Goal: Browse casually

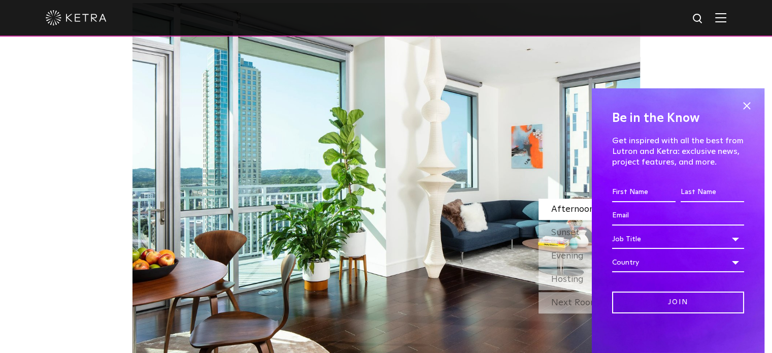
scroll to position [850, 0]
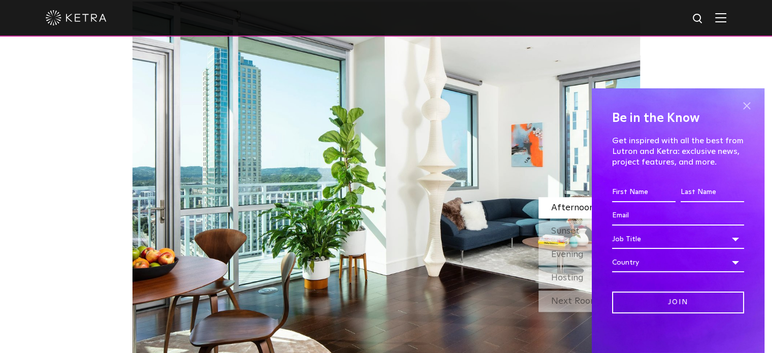
click at [739, 109] on span at bounding box center [746, 105] width 15 height 15
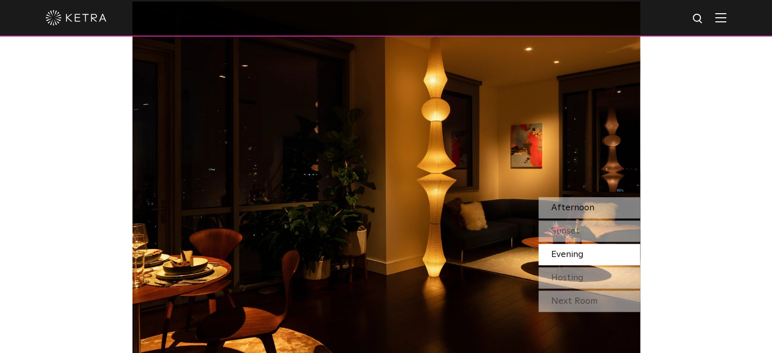
click at [583, 203] on span "Afternoon" at bounding box center [572, 207] width 43 height 9
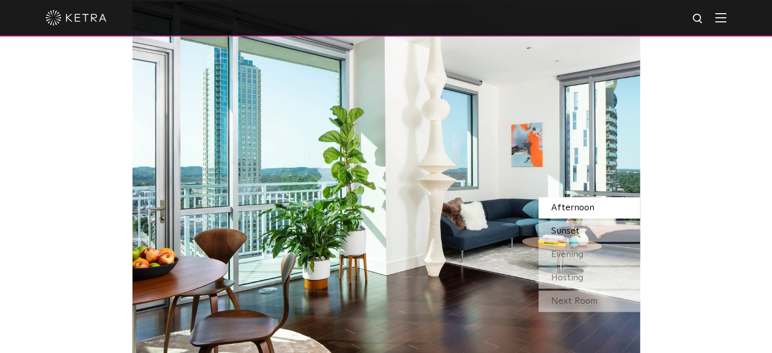
click at [575, 223] on div "Sunset" at bounding box center [590, 230] width 102 height 21
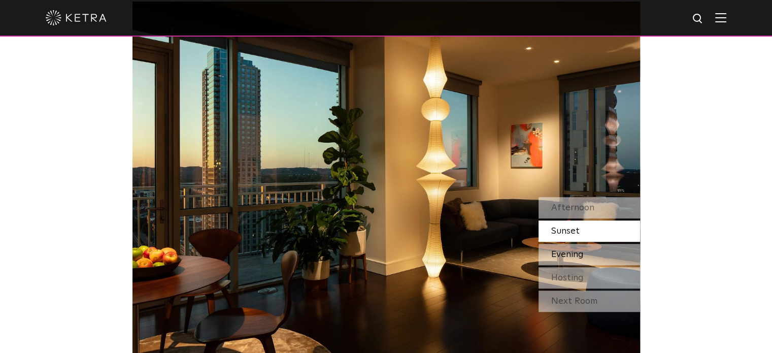
click at [579, 254] on span "Evening" at bounding box center [567, 254] width 32 height 9
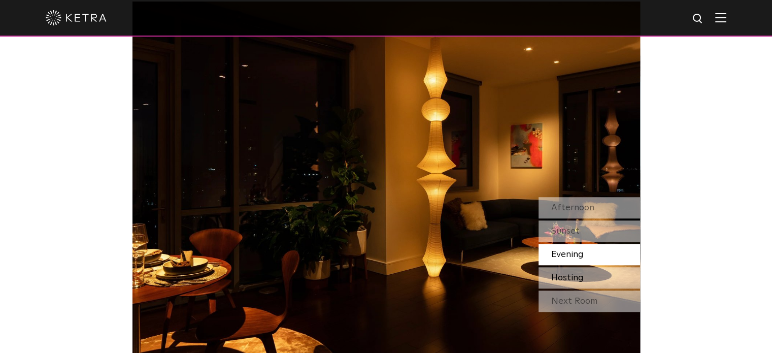
click at [563, 275] on span "Hosting" at bounding box center [567, 277] width 32 height 9
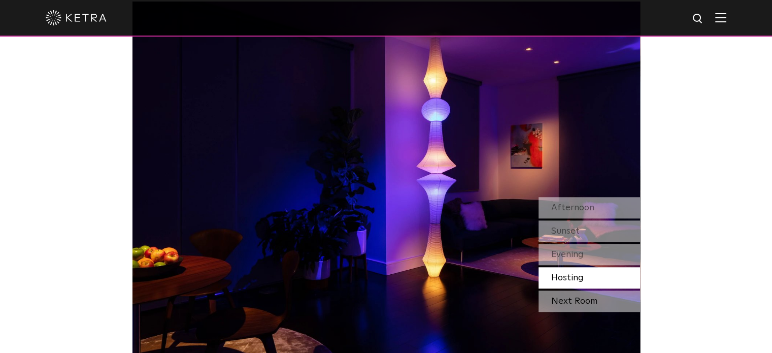
click at [564, 297] on div "Next Room" at bounding box center [590, 300] width 102 height 21
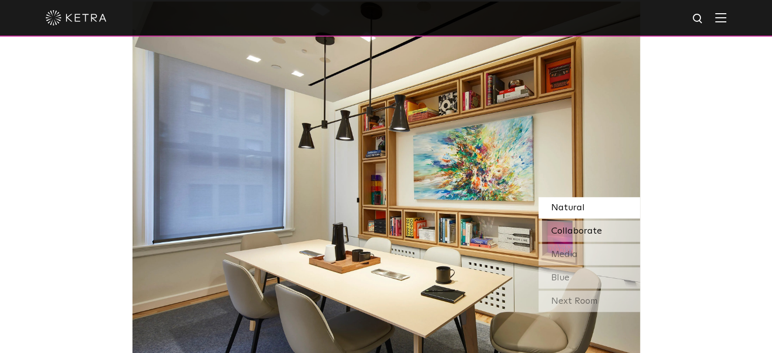
click at [565, 236] on span "Collaborate" at bounding box center [576, 230] width 51 height 9
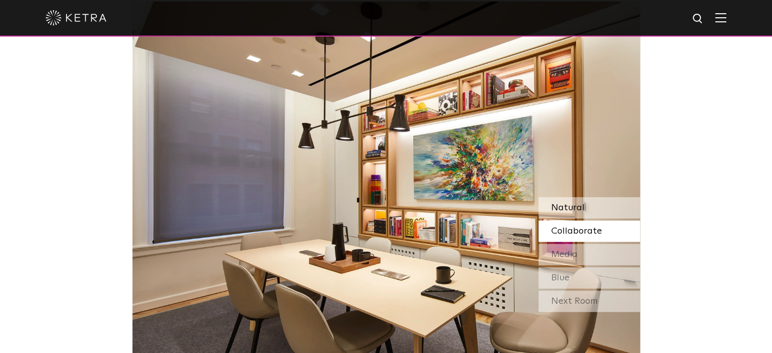
click at [559, 217] on div "Natural" at bounding box center [590, 207] width 102 height 21
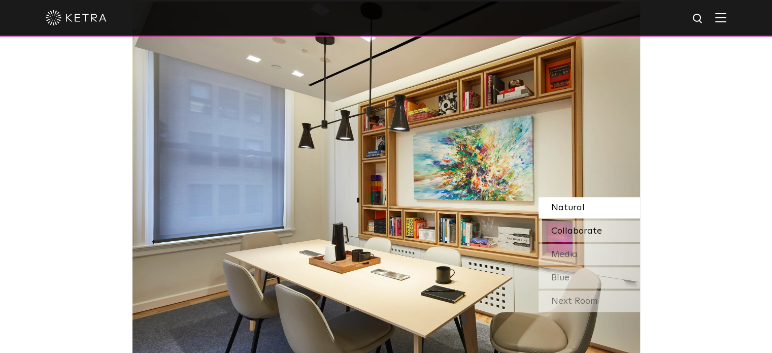
click at [560, 235] on span "Collaborate" at bounding box center [576, 230] width 51 height 9
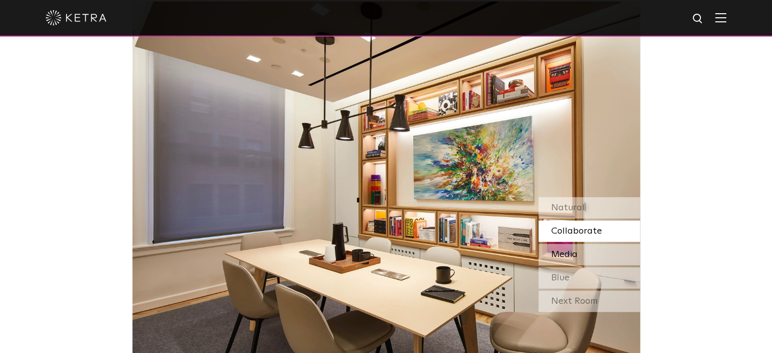
click at [568, 263] on div "Media" at bounding box center [590, 254] width 102 height 21
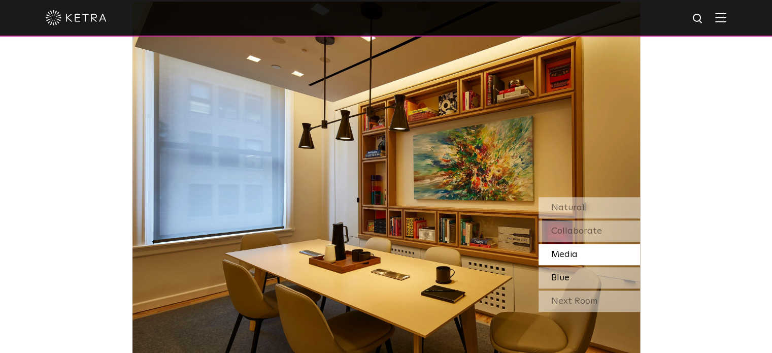
click at [569, 276] on span "Blue" at bounding box center [560, 277] width 18 height 9
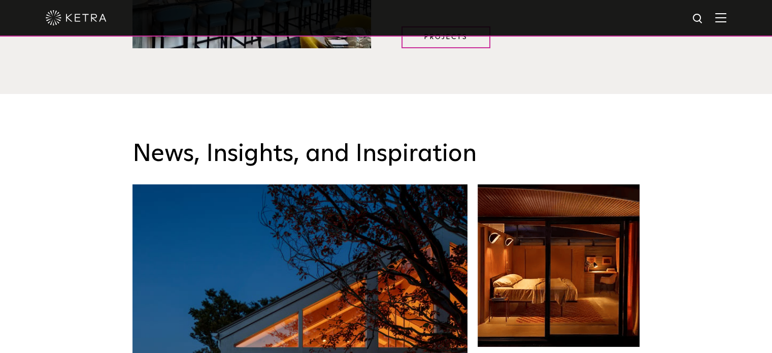
scroll to position [1413, 0]
